Goal: Find specific page/section: Find specific page/section

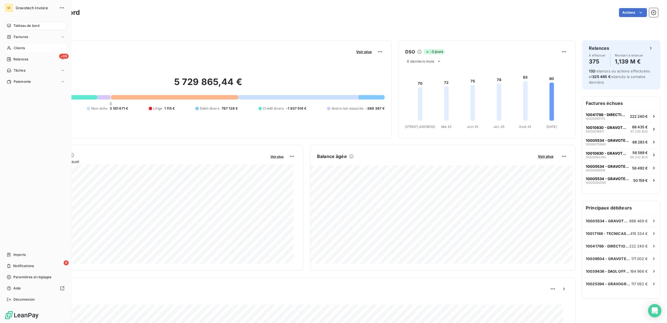
click at [17, 50] on span "Clients" at bounding box center [19, 48] width 11 height 5
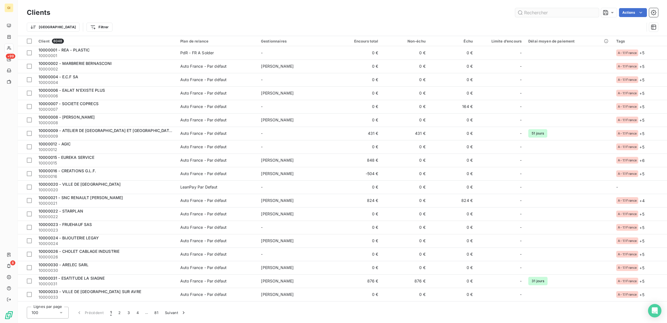
click at [544, 13] on input "text" at bounding box center [558, 12] width 84 height 9
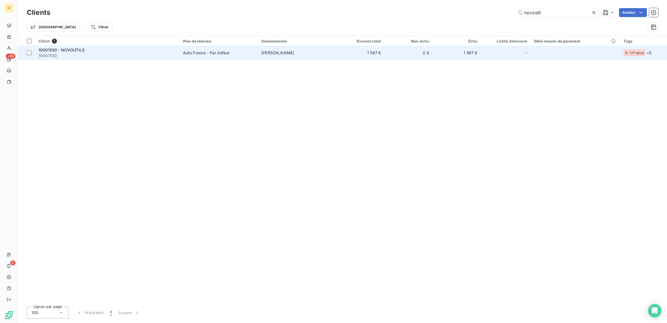
type input "novoutil"
click at [228, 53] on div "Auto France - Par défaut" at bounding box center [206, 53] width 47 height 6
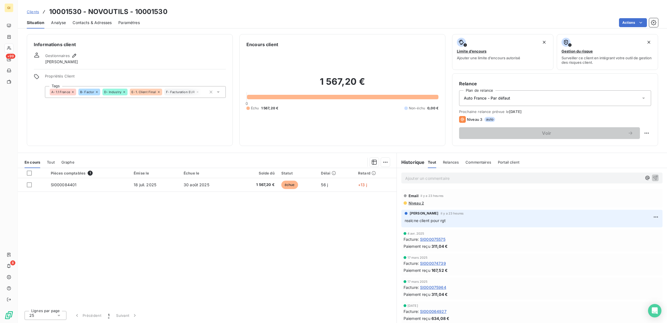
click at [38, 13] on span "Clients" at bounding box center [33, 11] width 12 height 4
